Goal: Check status: Check status

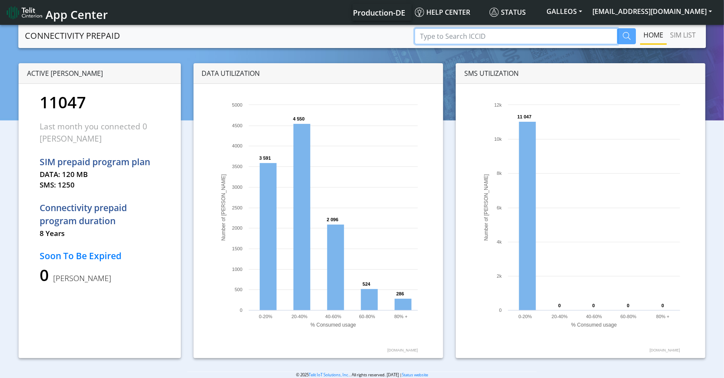
click at [434, 34] on input "Type to Search ICCID" at bounding box center [516, 36] width 203 height 16
paste input "89358151000008067723"
type input "89358151000008067723"
click at [628, 34] on icon "button" at bounding box center [627, 36] width 8 height 8
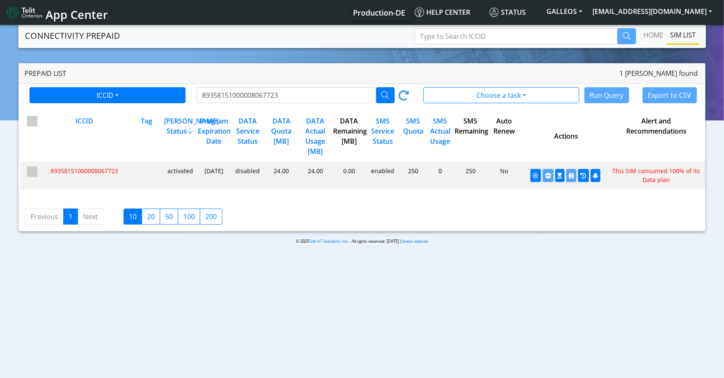
click at [336, 174] on div "0.00" at bounding box center [349, 176] width 34 height 18
click at [261, 173] on div "disabled" at bounding box center [247, 176] width 34 height 18
click at [559, 179] on button "button" at bounding box center [561, 175] width 10 height 13
